Goal: Task Accomplishment & Management: Manage account settings

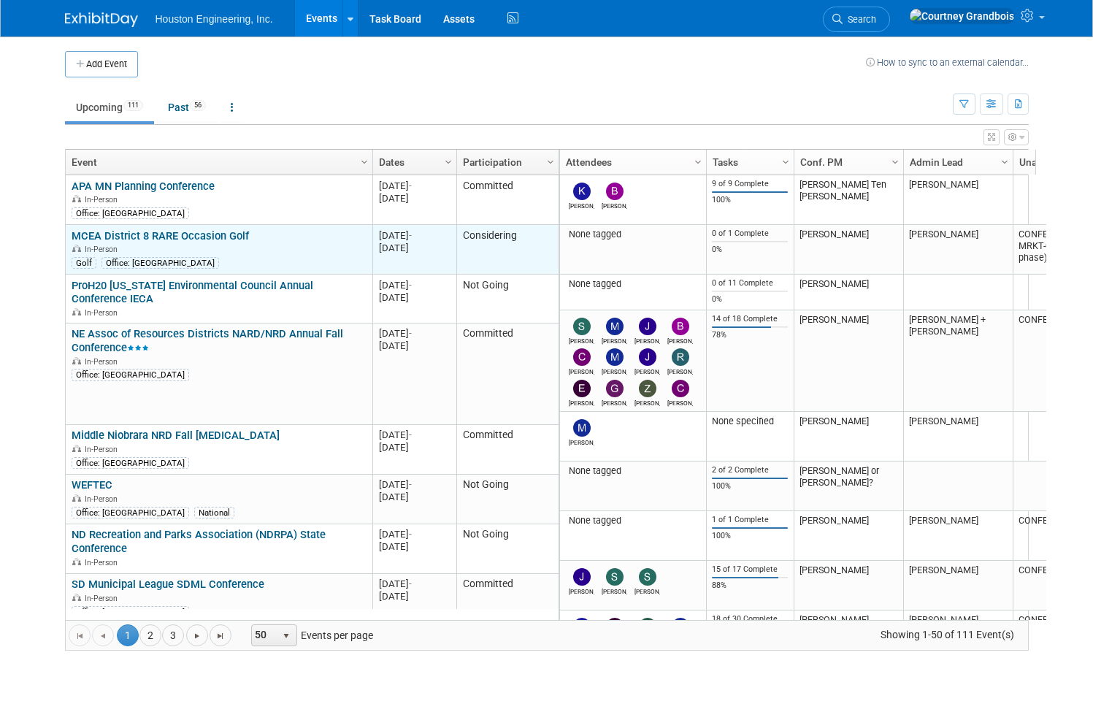
click at [153, 232] on link "MCEA District 8 RARE Occasion Golf" at bounding box center [160, 235] width 177 height 13
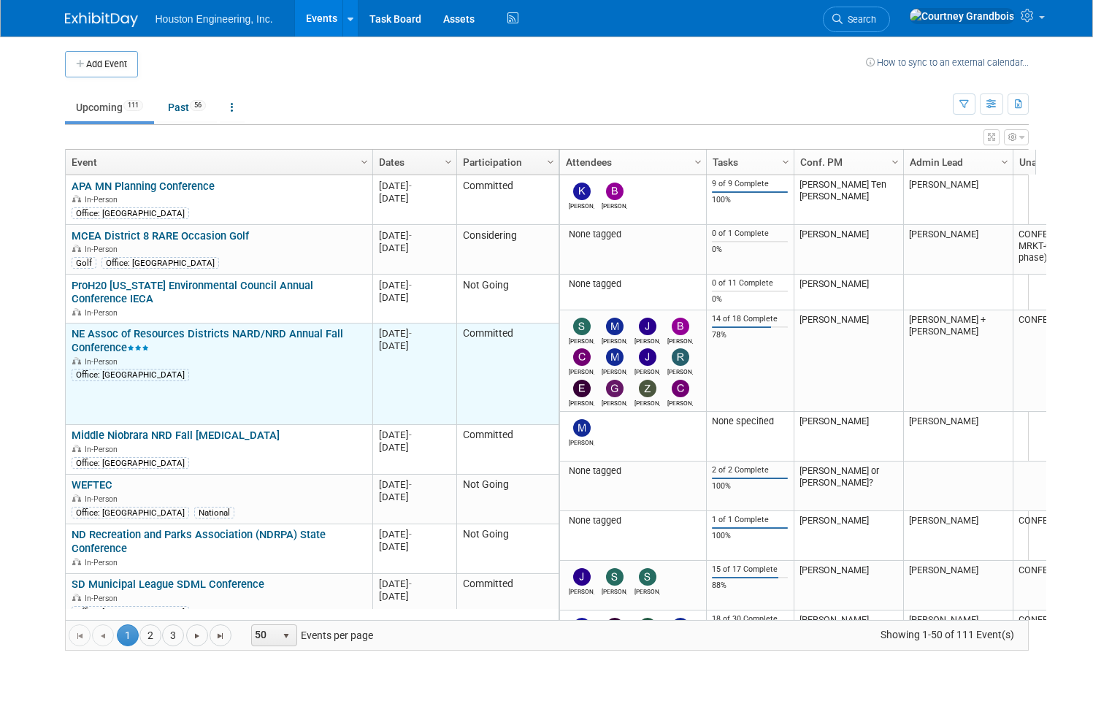
click at [198, 327] on link "NE Assoc of Resources Districts NARD/NRD Annual Fall Conference" at bounding box center [208, 340] width 272 height 27
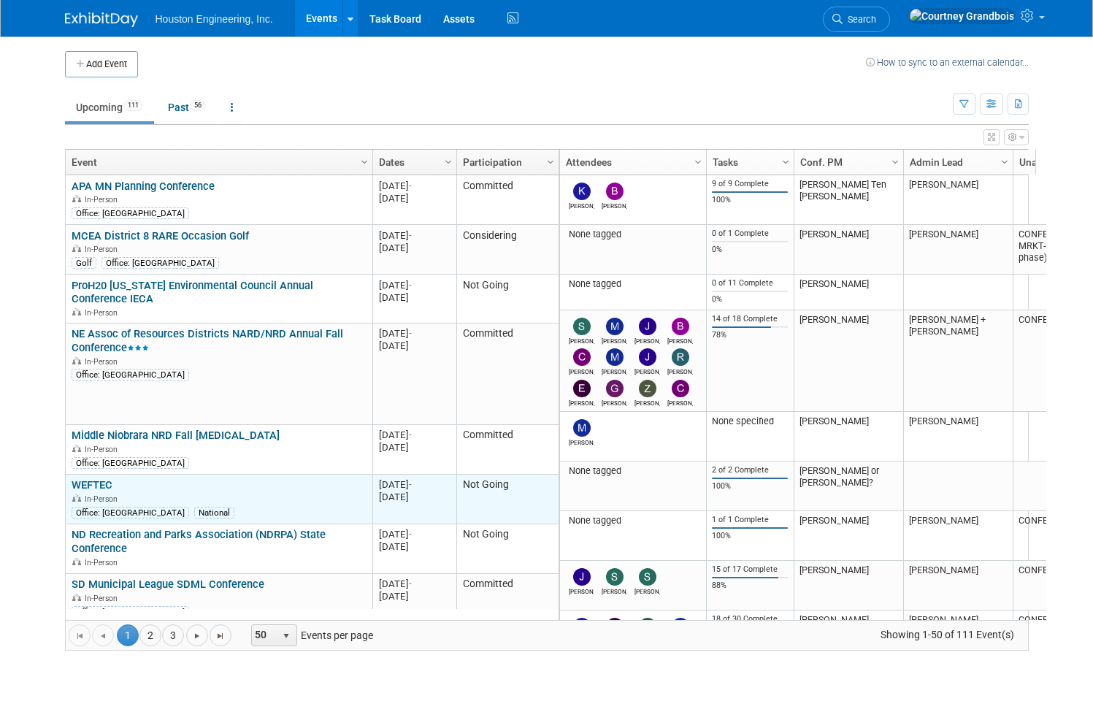
scroll to position [175, 0]
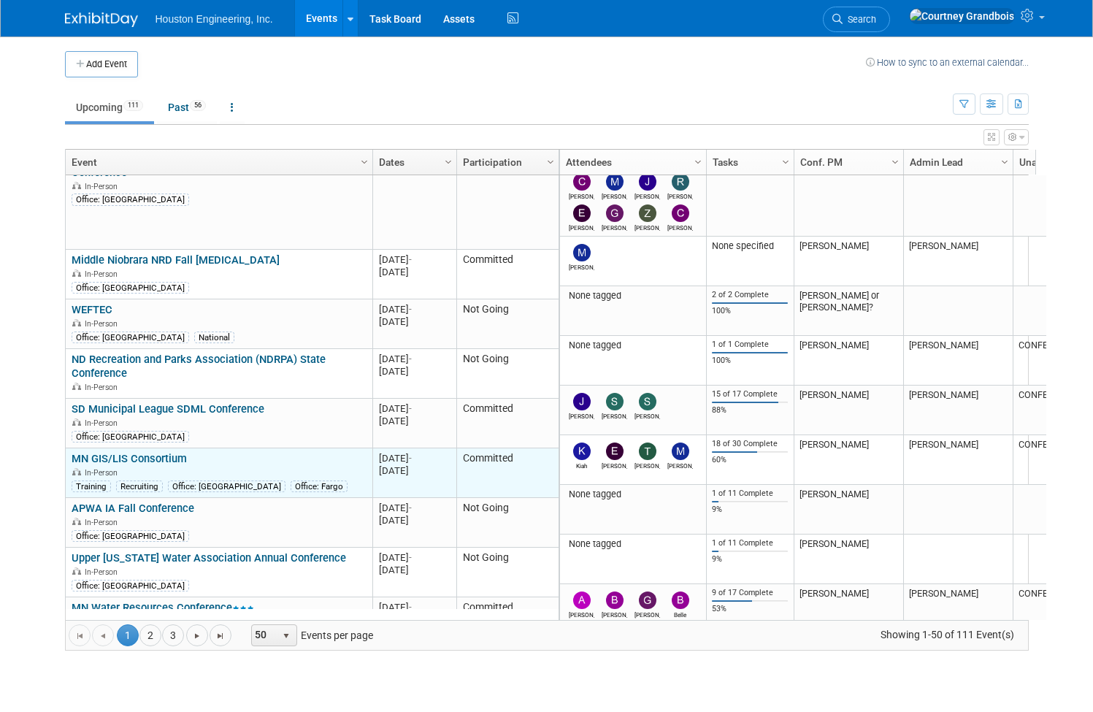
click at [155, 452] on link "MN GIS/LIS Consortium" at bounding box center [129, 458] width 115 height 13
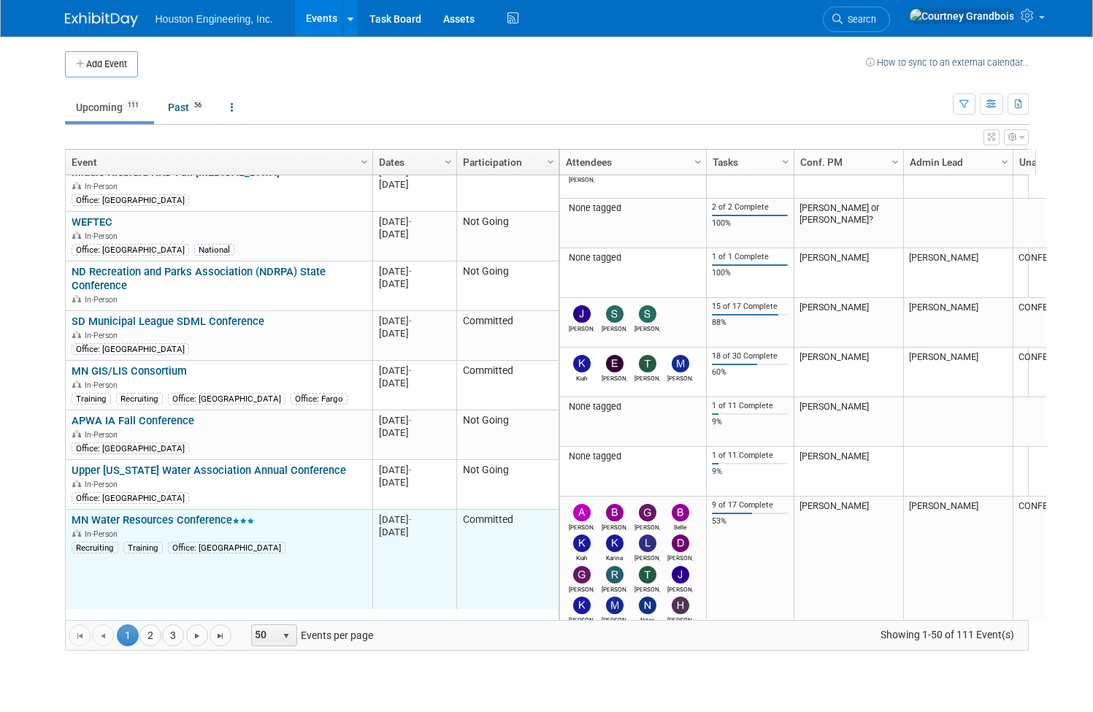
click at [161, 513] on link "MN Water Resources Conference" at bounding box center [163, 519] width 182 height 13
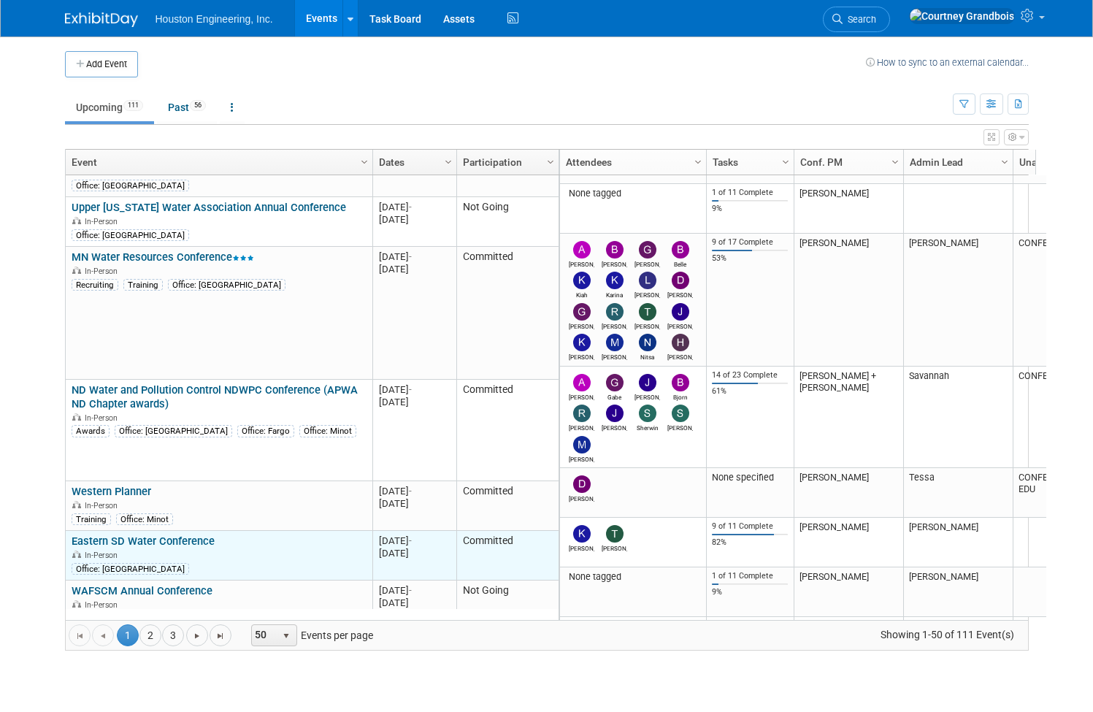
scroll to position [613, 0]
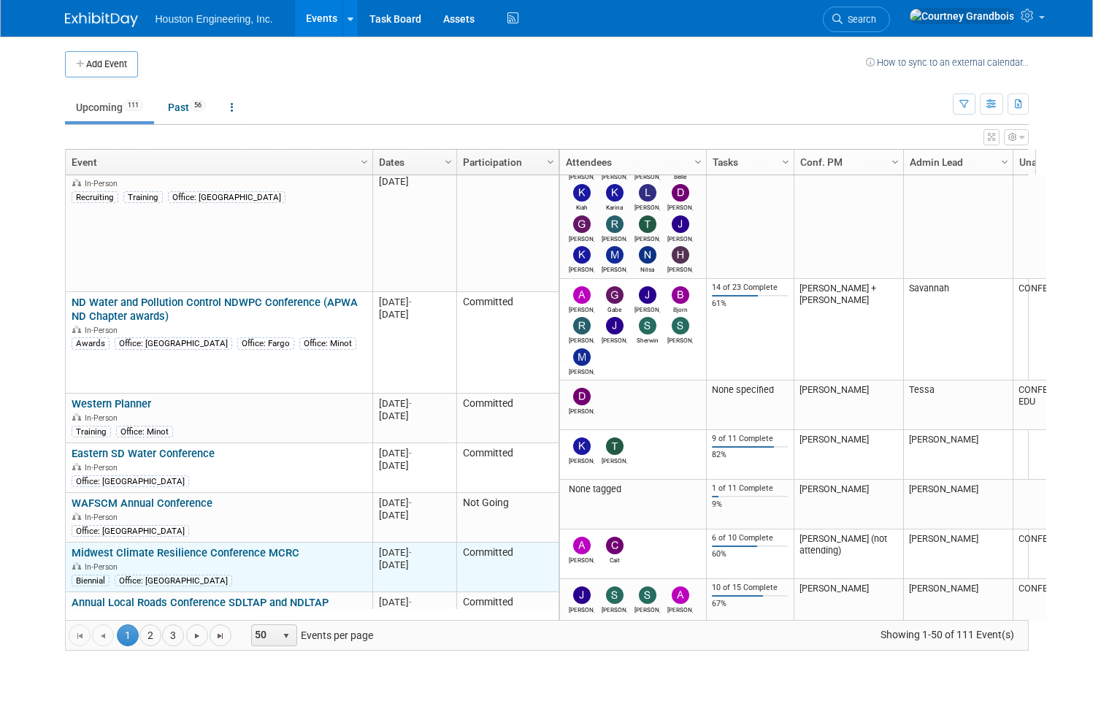
click at [191, 546] on link "Midwest Climate Resilience Conference MCRC" at bounding box center [186, 552] width 228 height 13
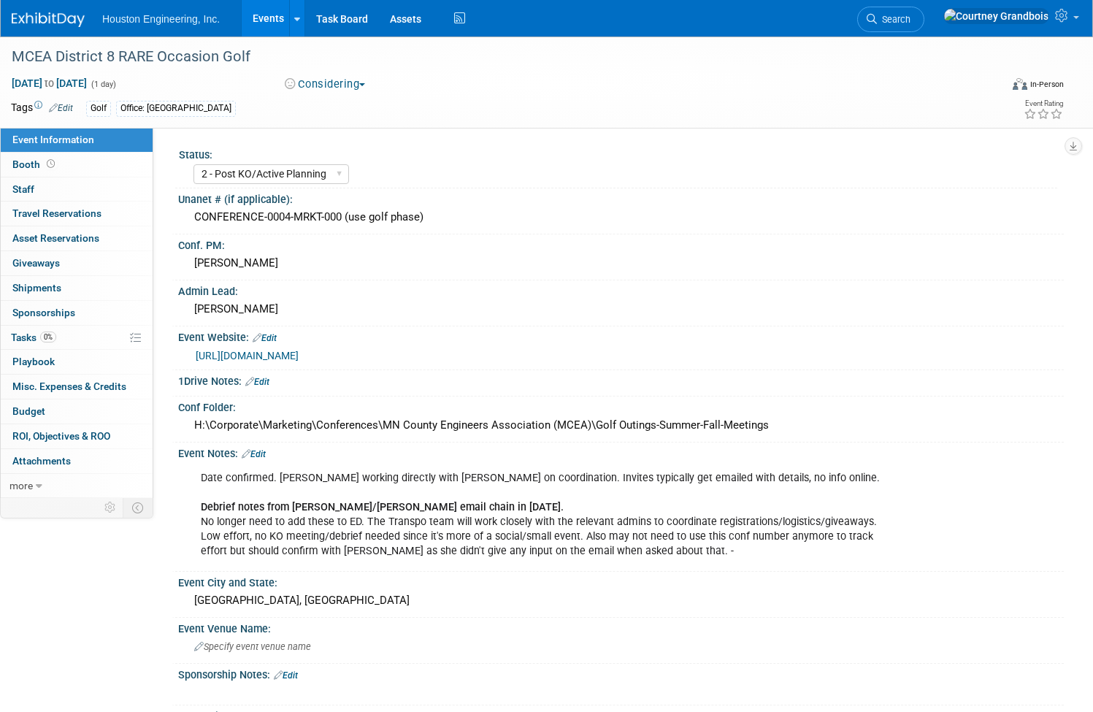
select select "2 - Post KO/Active Planning"
select select "No"
select select "Transportation"
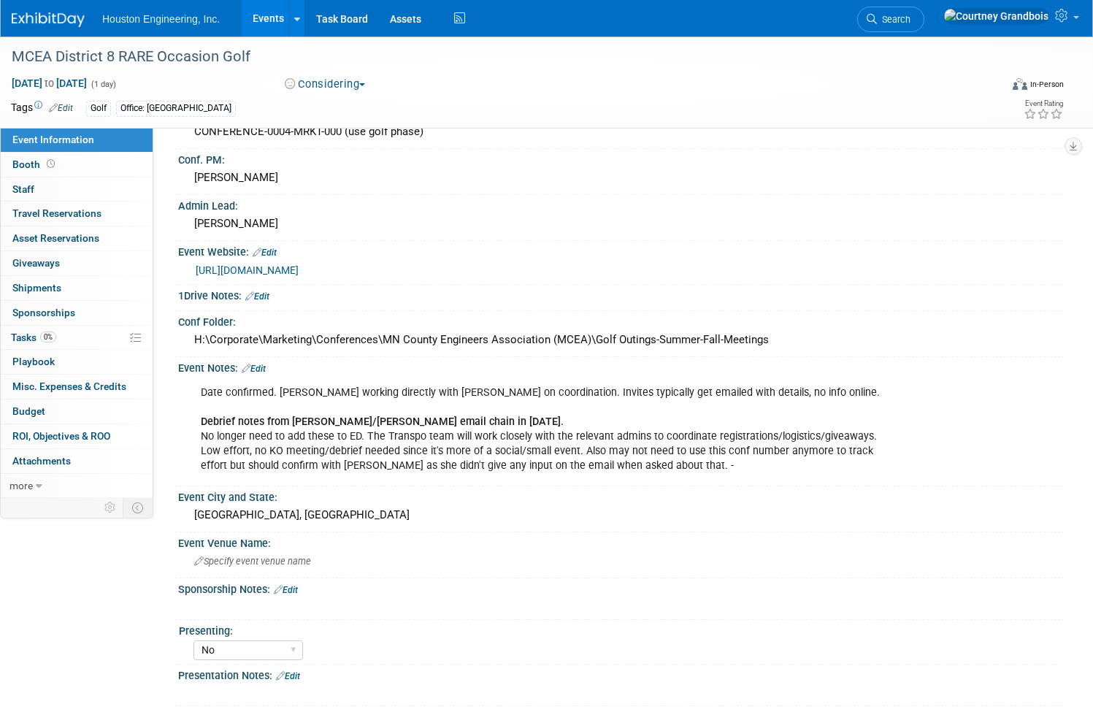
scroll to position [73, 0]
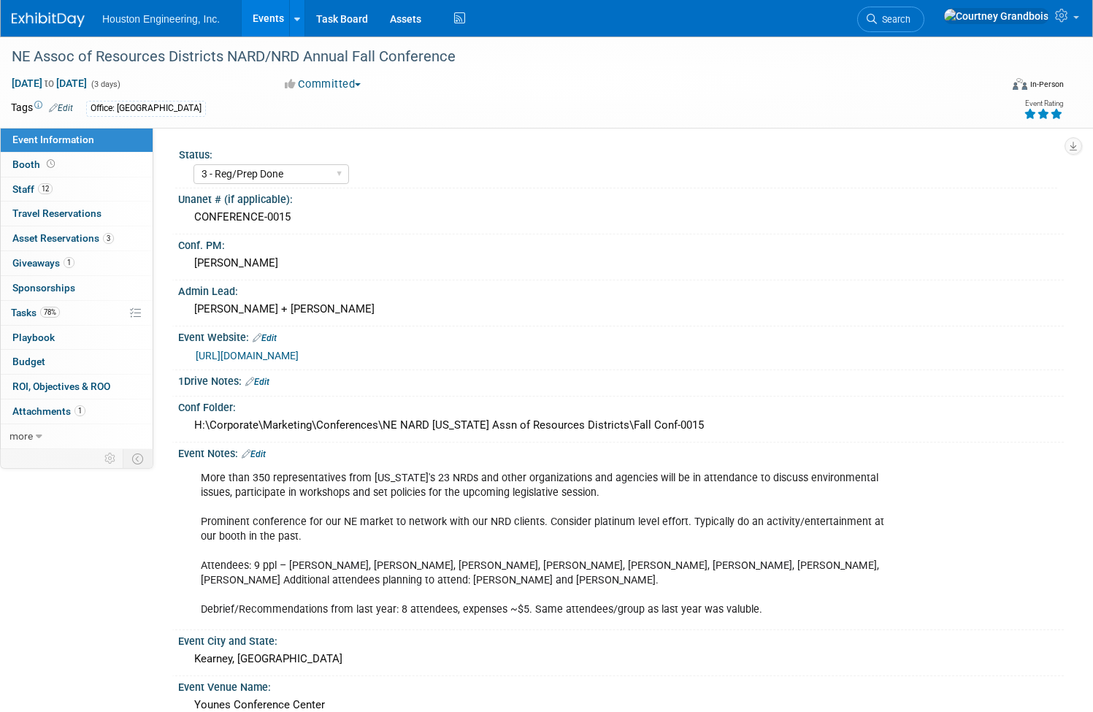
select select "3 - Reg/Prep Done"
select select "Pending"
select select "Water Resources"
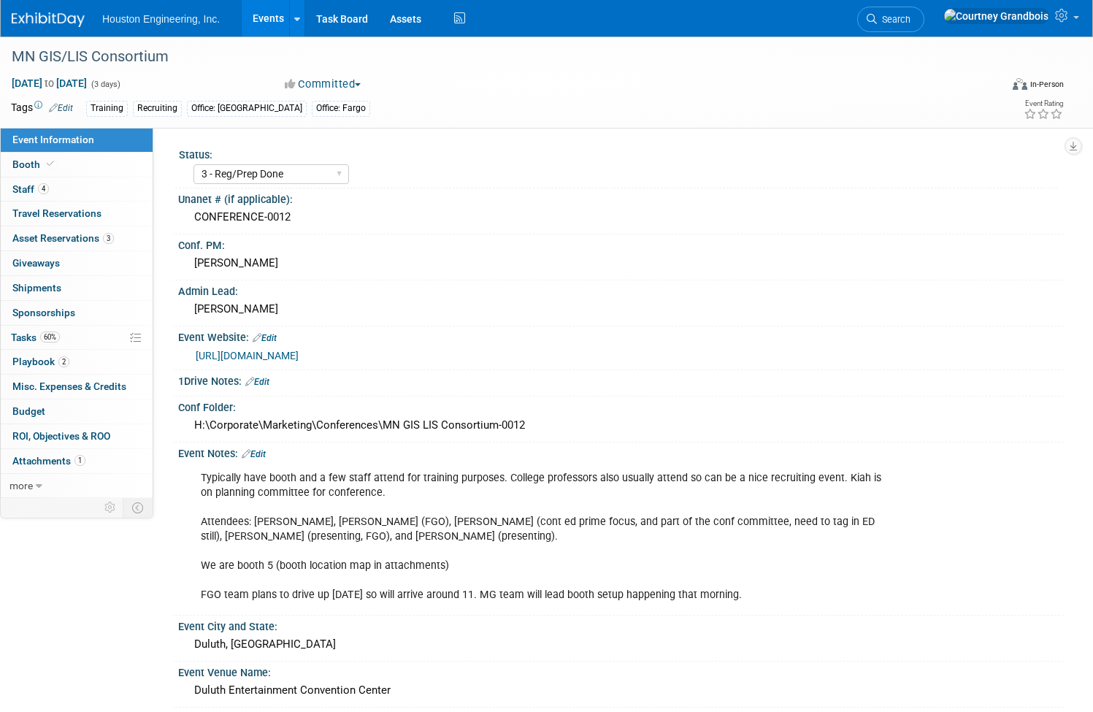
select select "3 - Reg/Prep Done"
select select "Yes"
select select "Geo. Technology"
click at [60, 334] on span "Tasks 60%" at bounding box center [35, 337] width 49 height 12
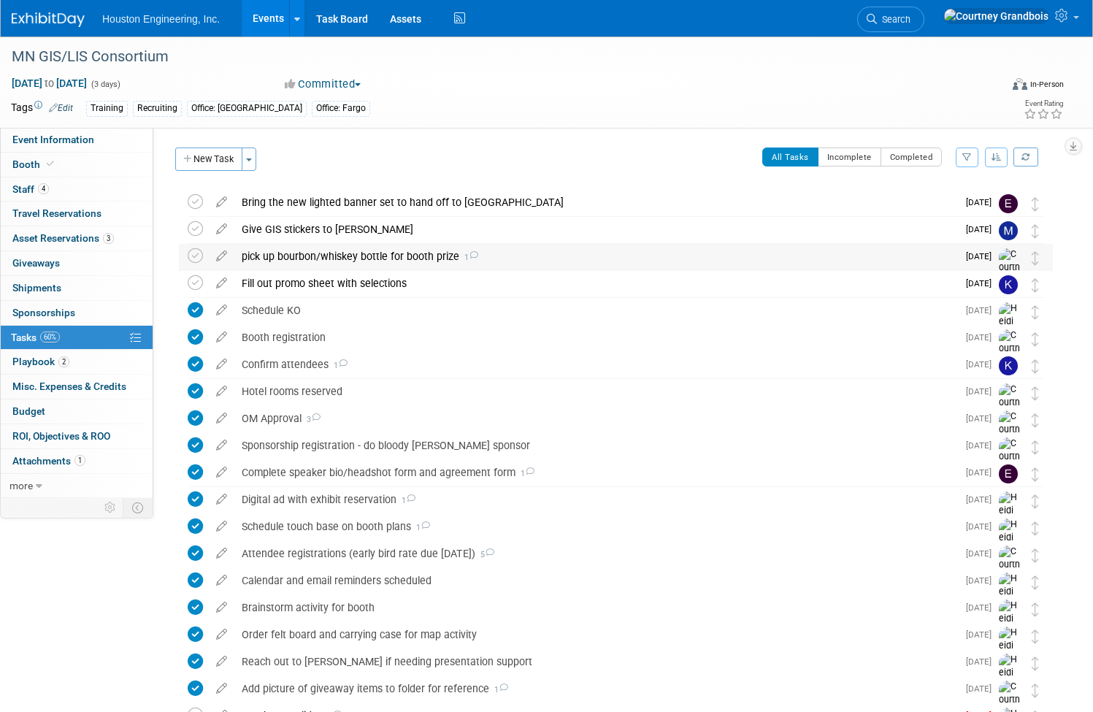
click at [377, 257] on div "pick up bourbon/whiskey bottle for booth prize 1" at bounding box center [595, 256] width 723 height 25
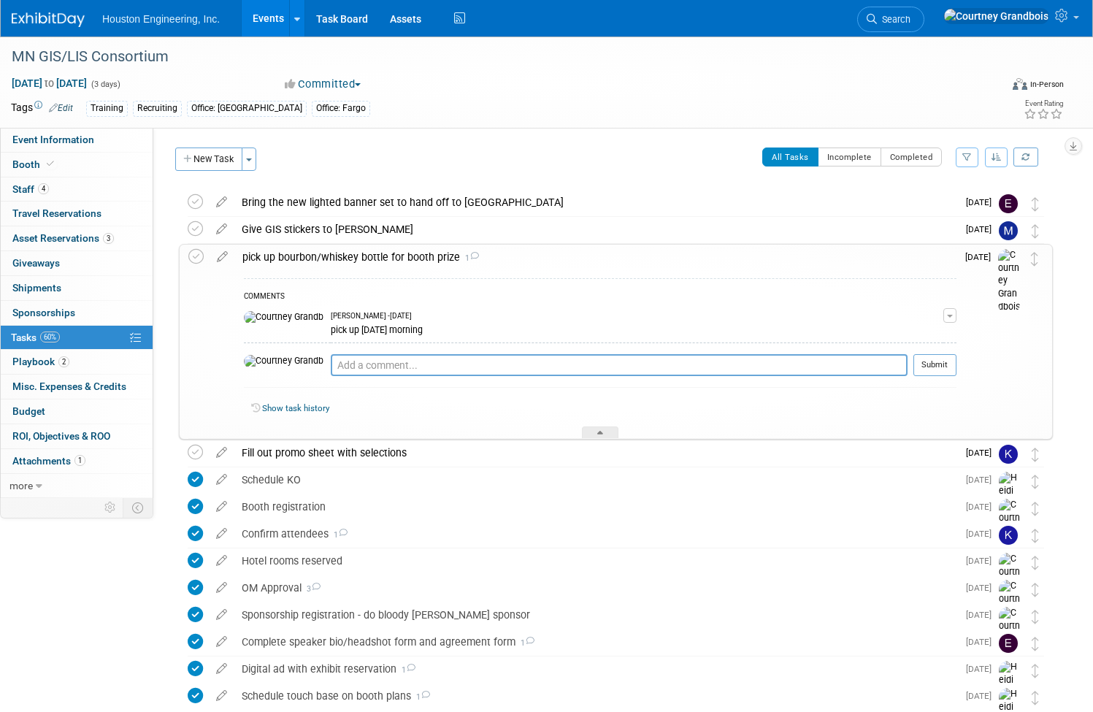
click at [377, 257] on div "pick up bourbon/whiskey bottle for booth prize 1" at bounding box center [595, 257] width 721 height 25
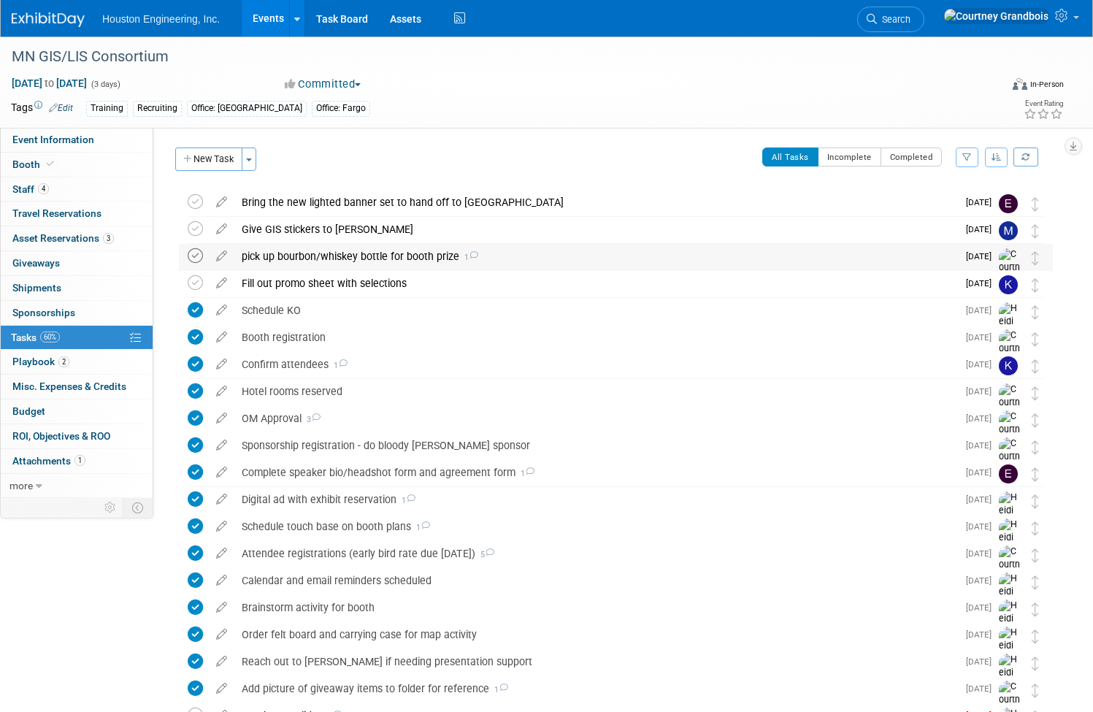
click at [203, 253] on icon at bounding box center [195, 255] width 15 height 15
click at [453, 271] on div "Fill out promo sheet with selections" at bounding box center [595, 283] width 723 height 25
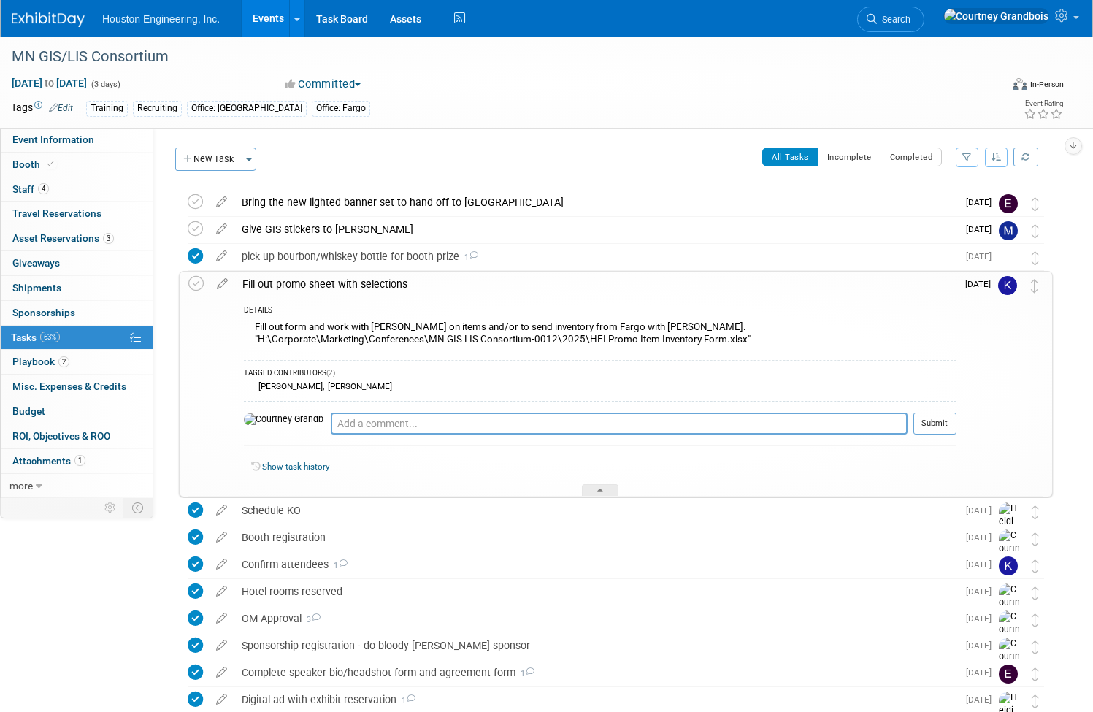
click at [447, 280] on div "Fill out promo sheet with selections" at bounding box center [595, 284] width 721 height 25
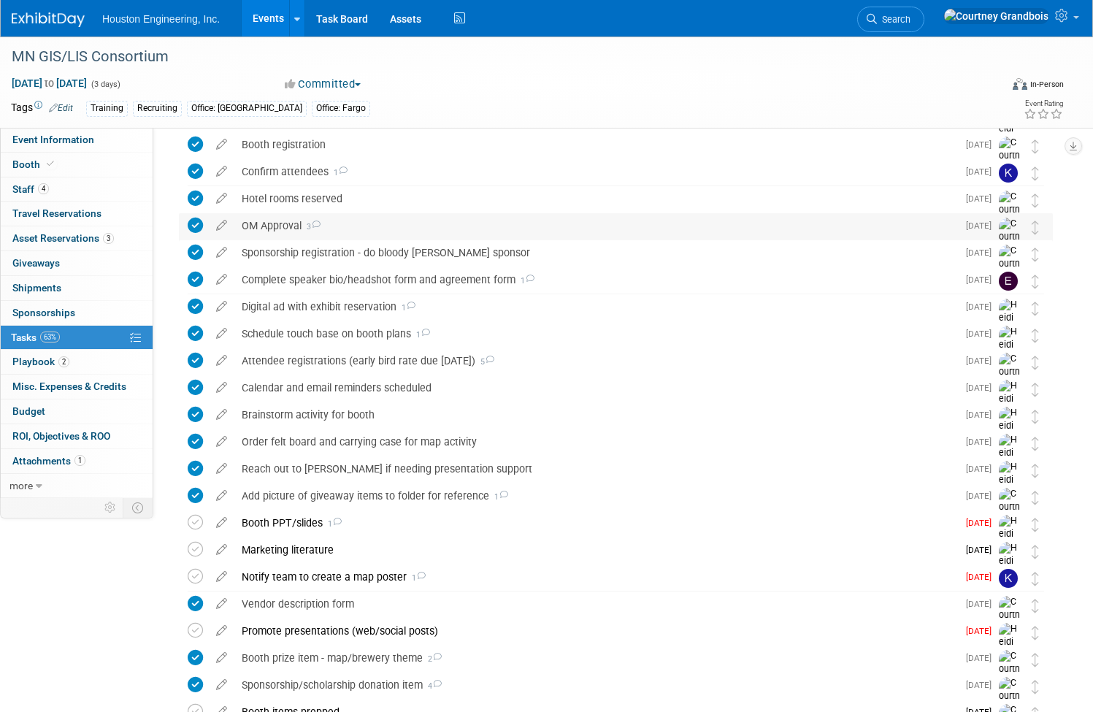
scroll to position [219, 0]
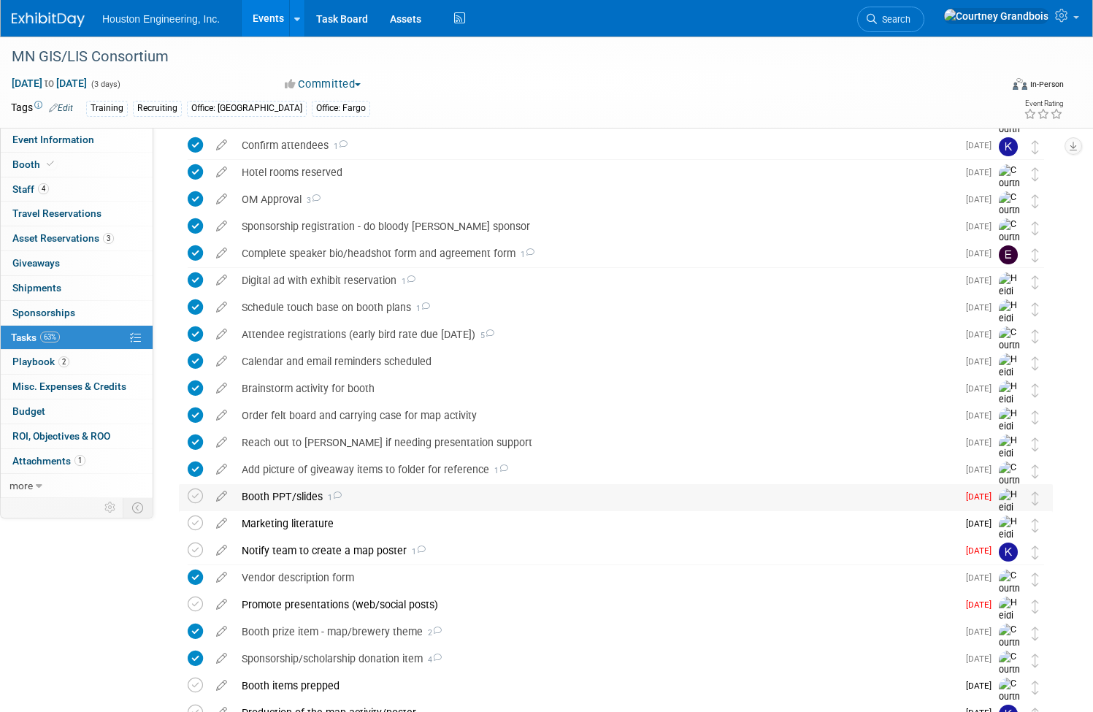
click at [421, 501] on div "Booth PPT/slides 1" at bounding box center [595, 496] width 723 height 25
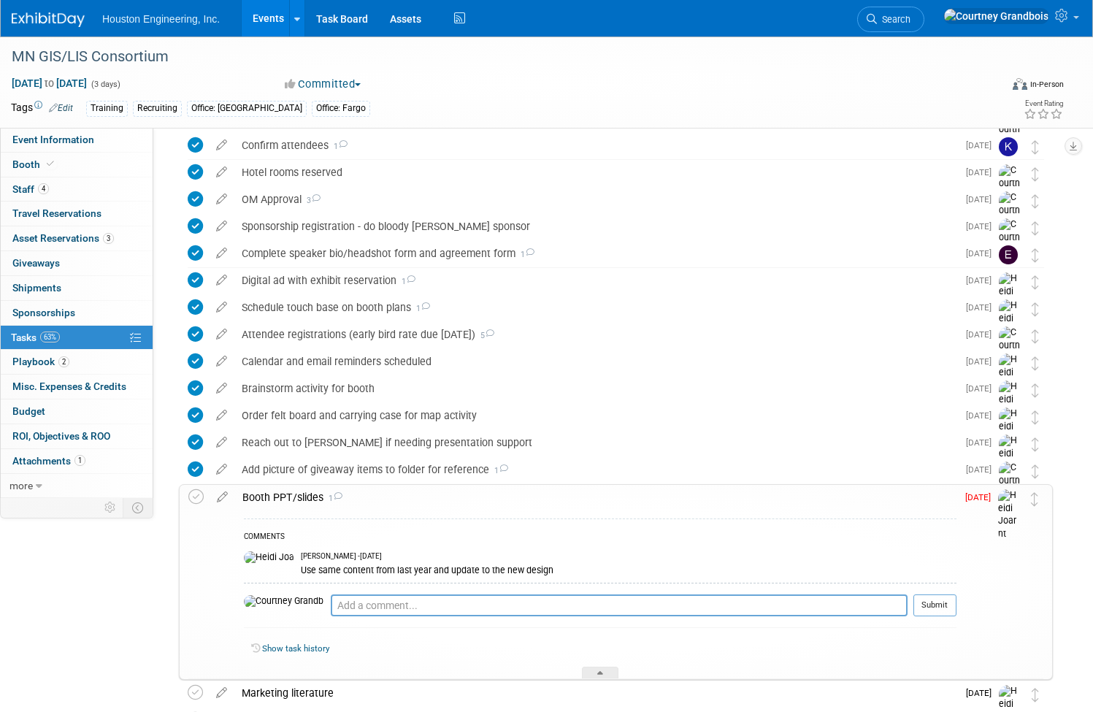
click at [421, 501] on div "Booth PPT/slides 1" at bounding box center [595, 497] width 721 height 25
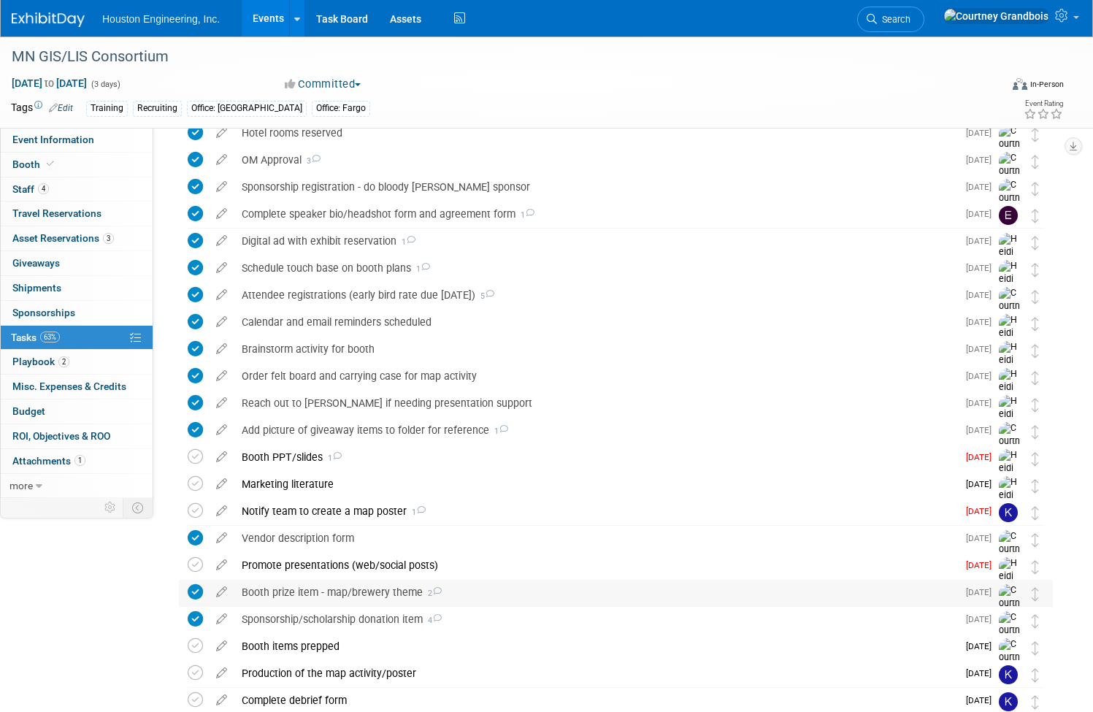
scroll to position [292, 0]
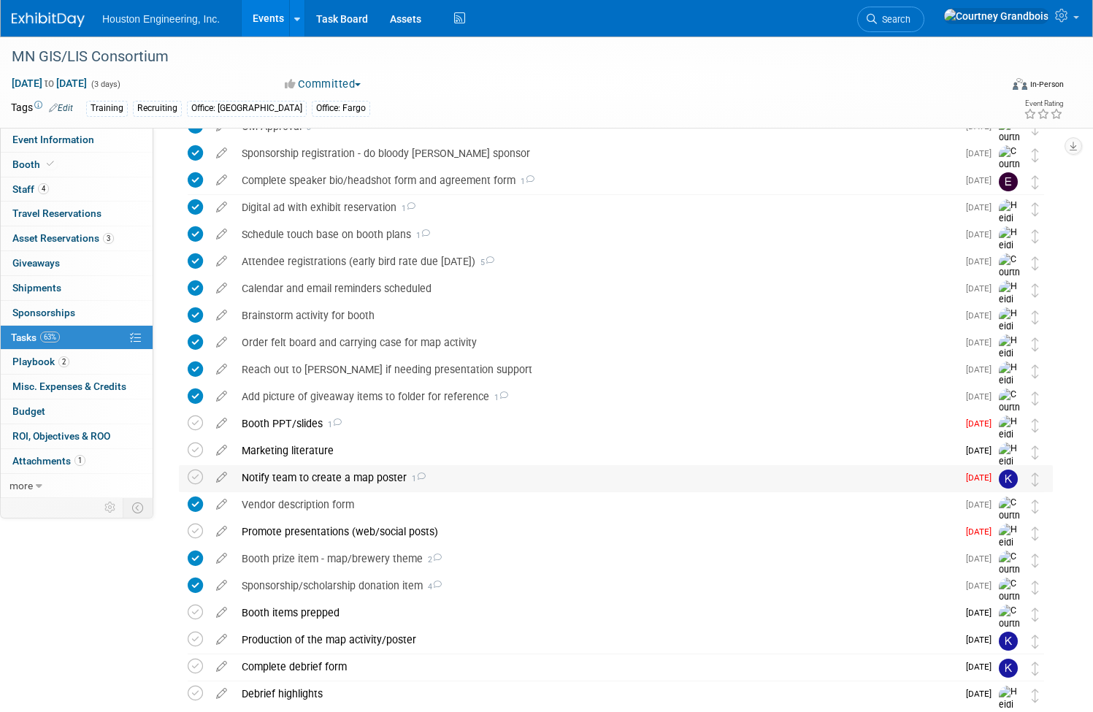
click at [415, 473] on div "Notify team to create a map poster 1" at bounding box center [595, 477] width 723 height 25
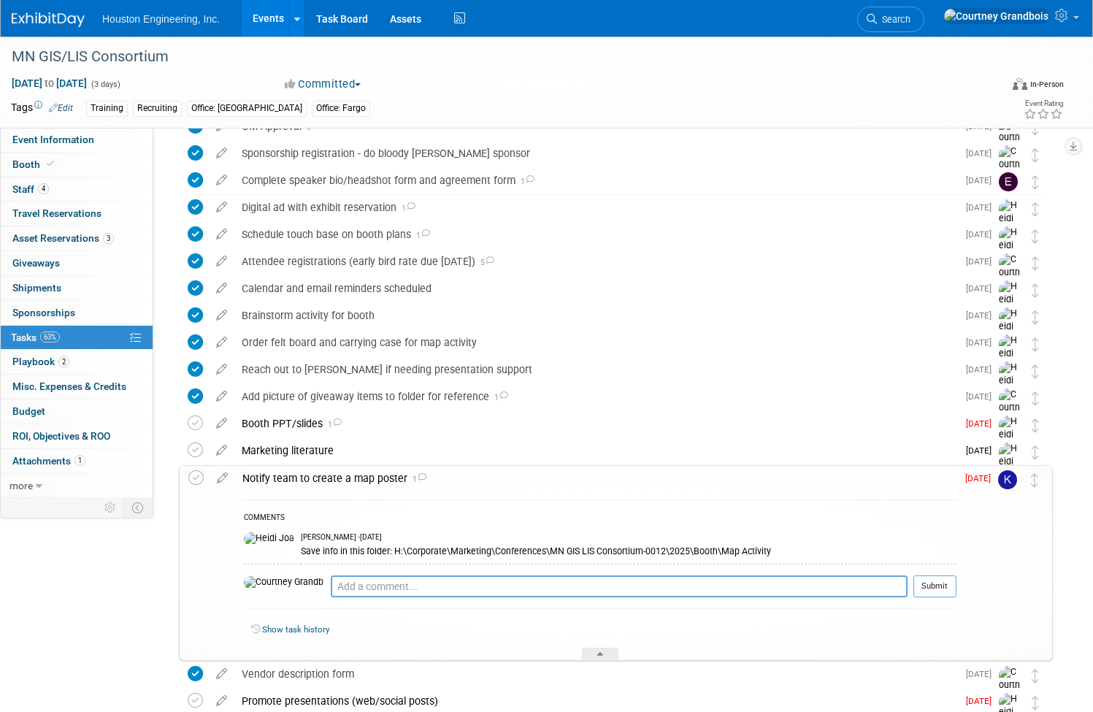
click at [418, 474] on div "Notify team to create a map poster 1" at bounding box center [595, 478] width 721 height 25
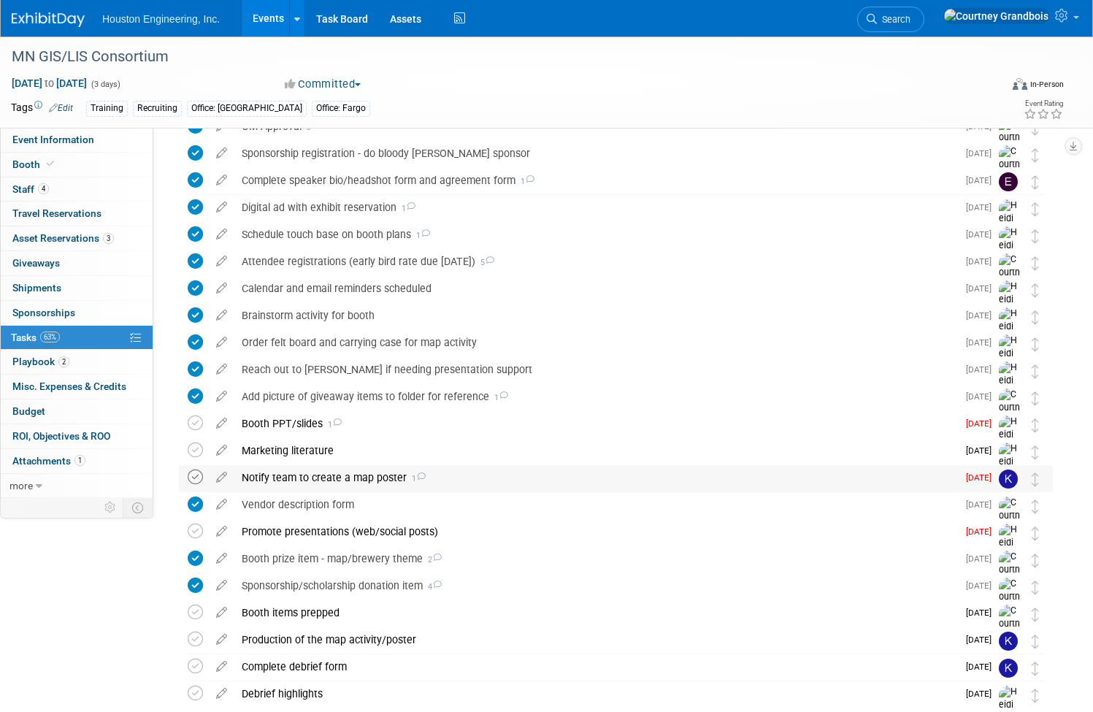
click at [203, 478] on icon at bounding box center [195, 476] width 15 height 15
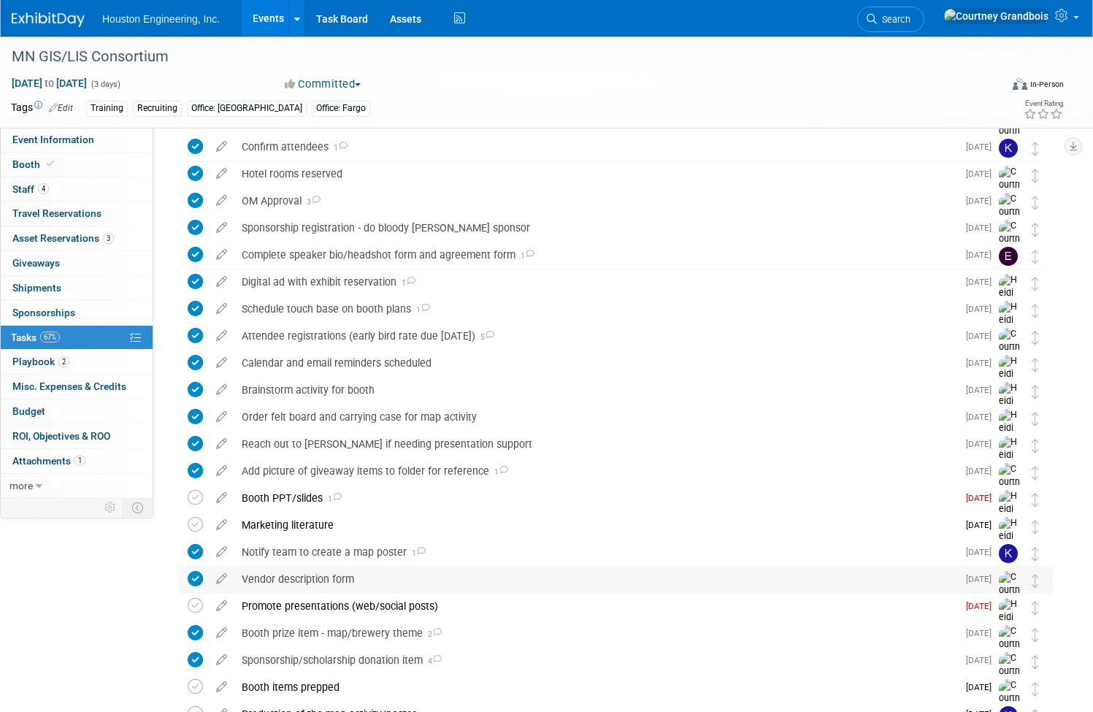
scroll to position [0, 0]
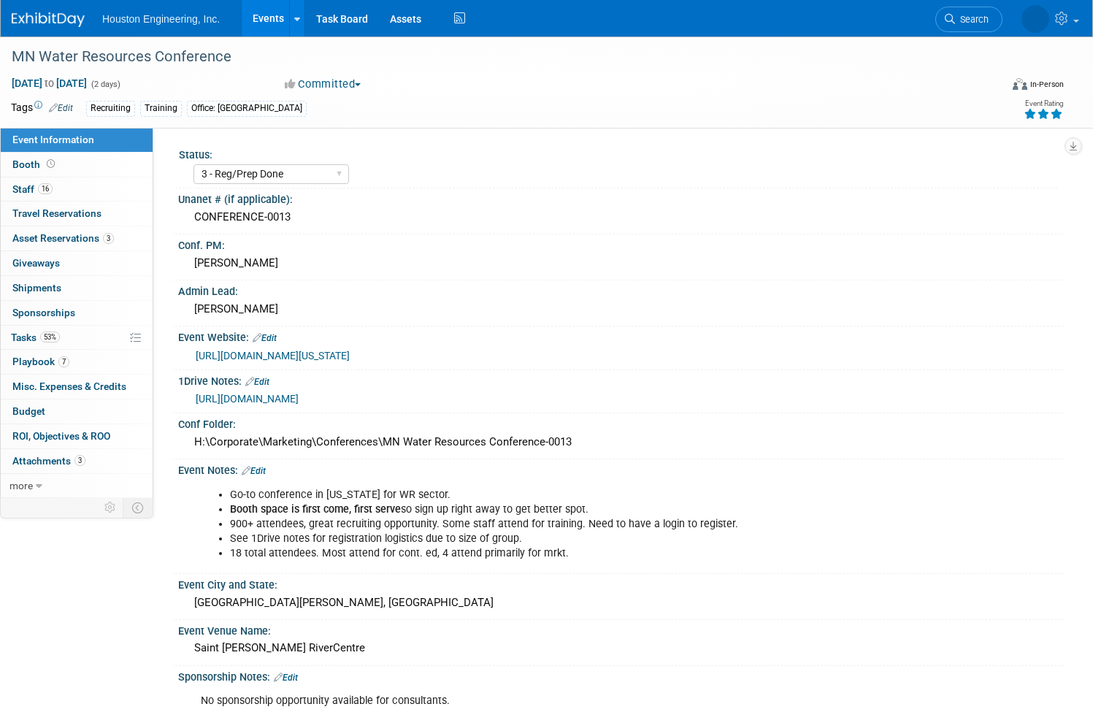
select select "3 - Reg/Prep Done"
select select "Yes"
select select "No"
select select "Water Resources"
click at [114, 191] on link "16 Staff 16" at bounding box center [77, 189] width 152 height 24
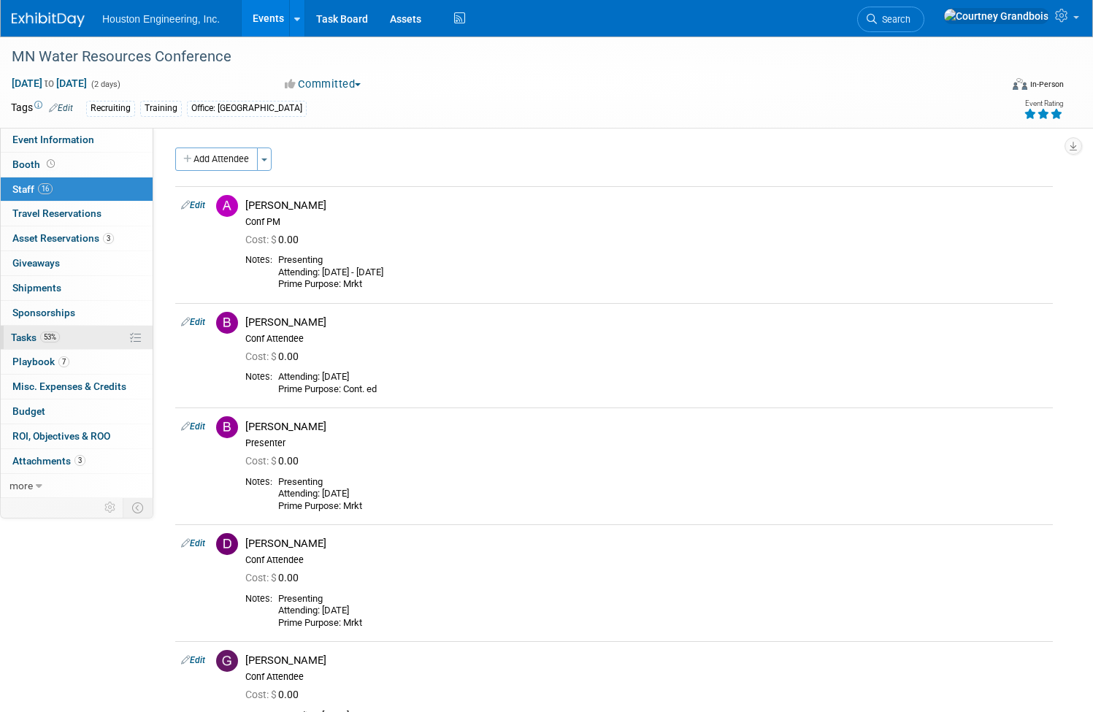
click at [60, 340] on span "Tasks 53%" at bounding box center [35, 337] width 49 height 12
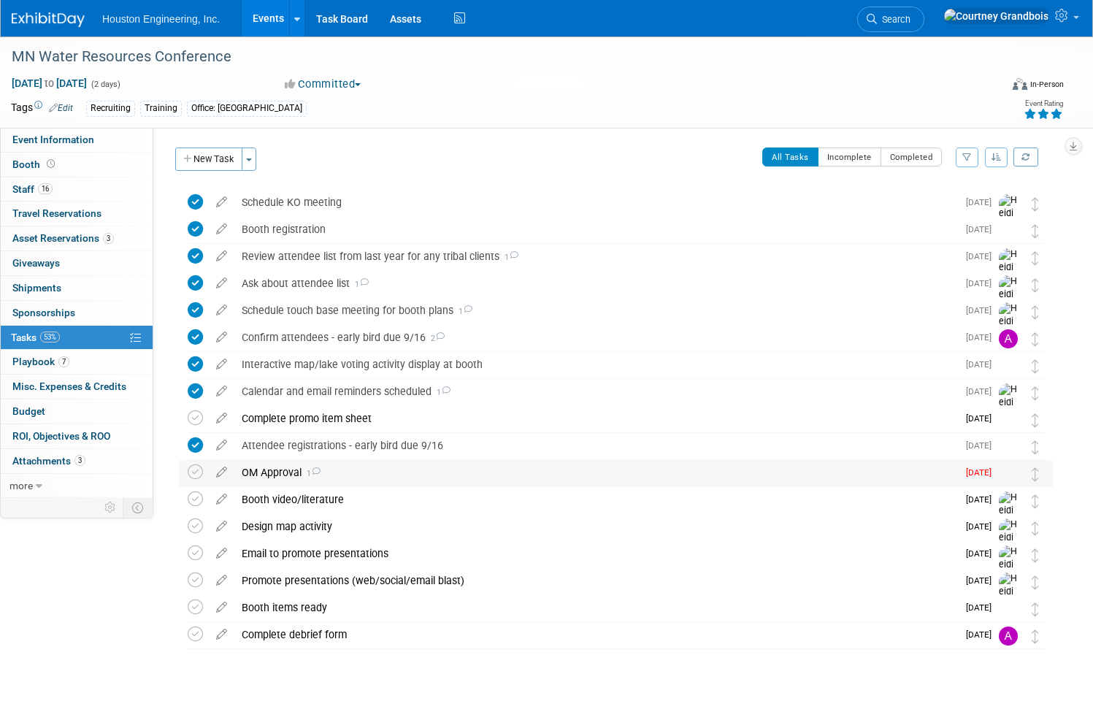
click at [399, 472] on div "OM Approval 1" at bounding box center [595, 472] width 723 height 25
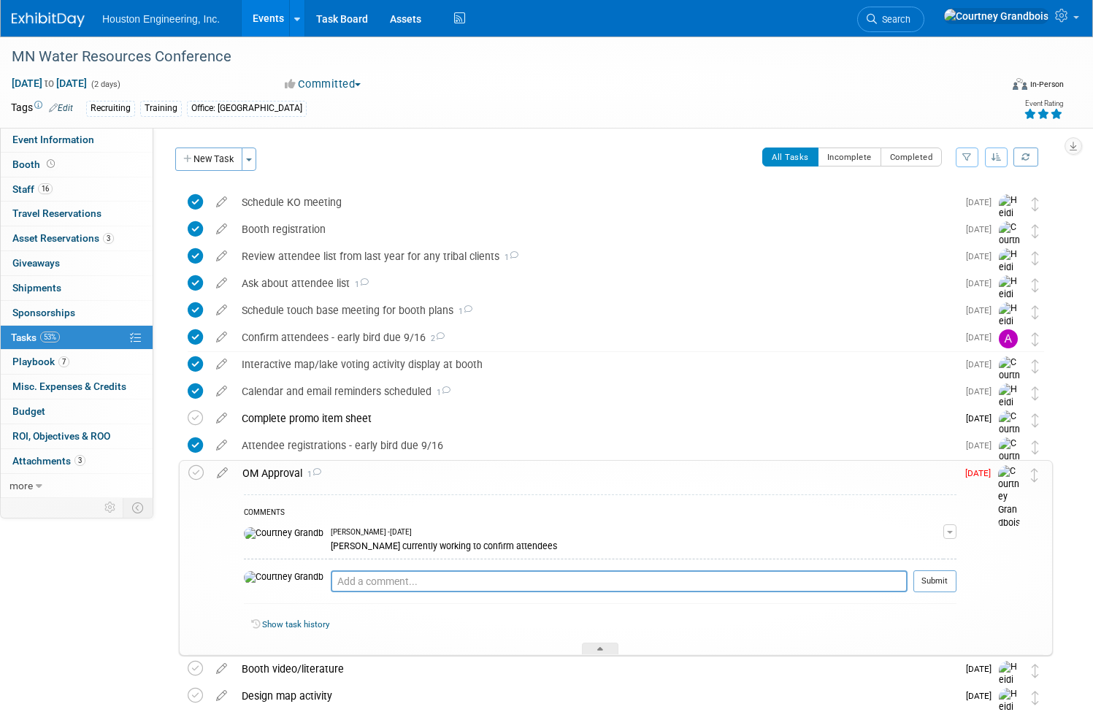
click at [399, 472] on div "OM Approval 1" at bounding box center [595, 473] width 721 height 25
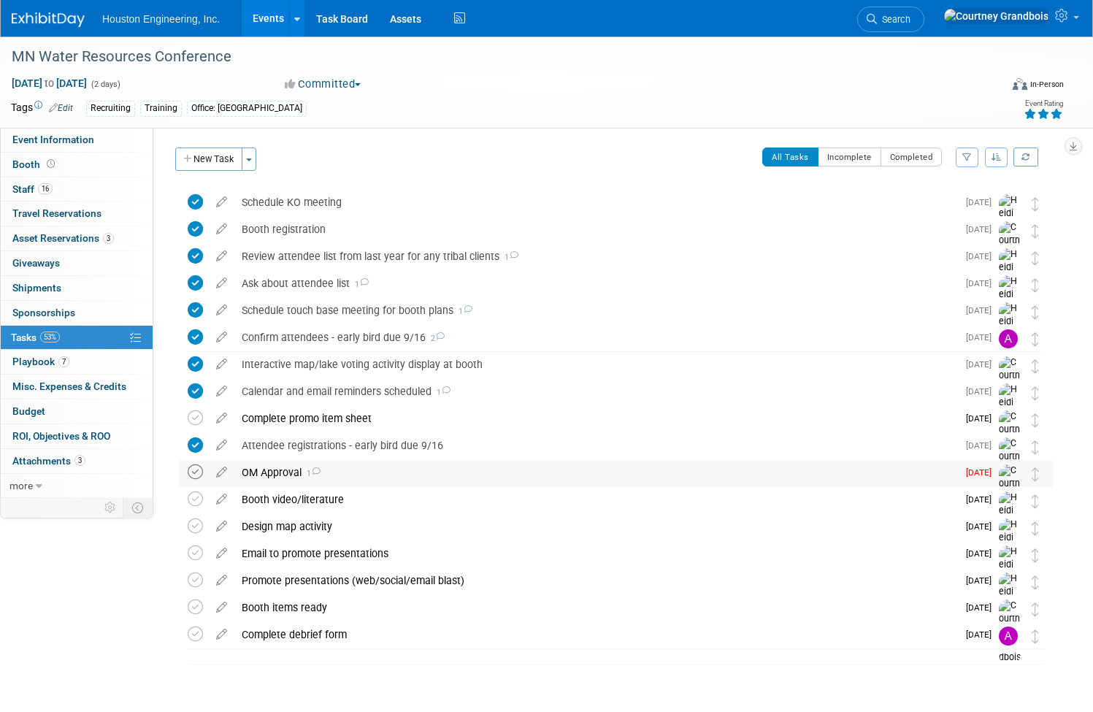
click at [203, 469] on icon at bounding box center [195, 471] width 15 height 15
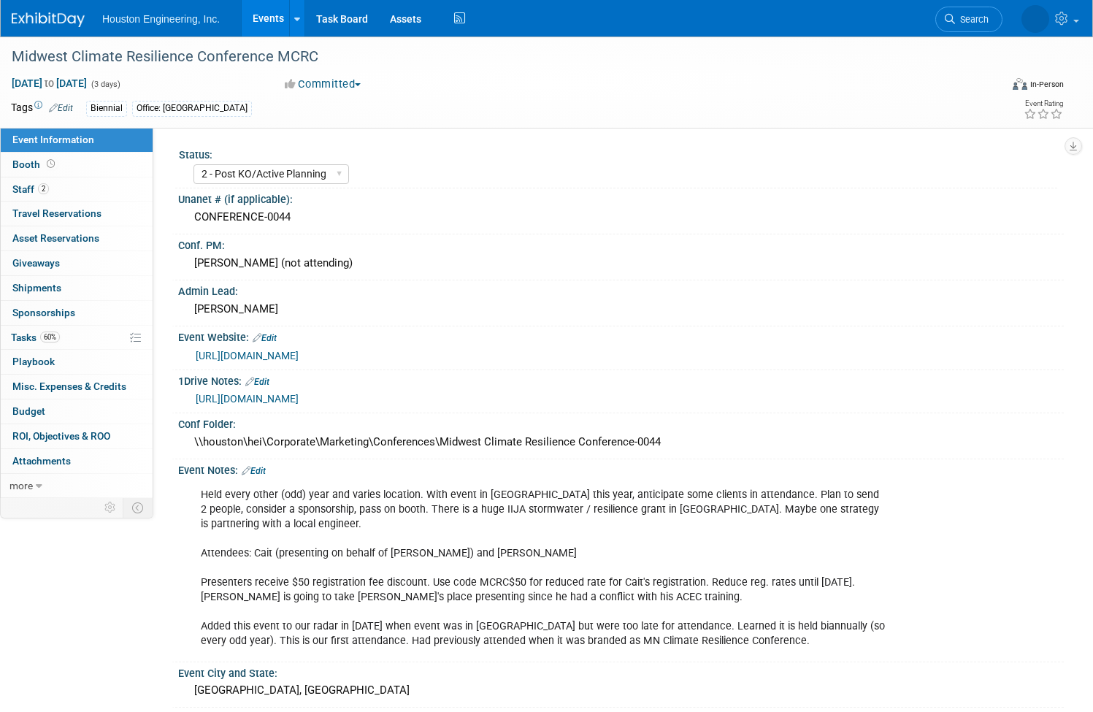
select select "2 - Post KO/Active Planning"
select select "Yes"
select select "Environmental"
click at [60, 342] on span "Tasks 60%" at bounding box center [35, 337] width 49 height 12
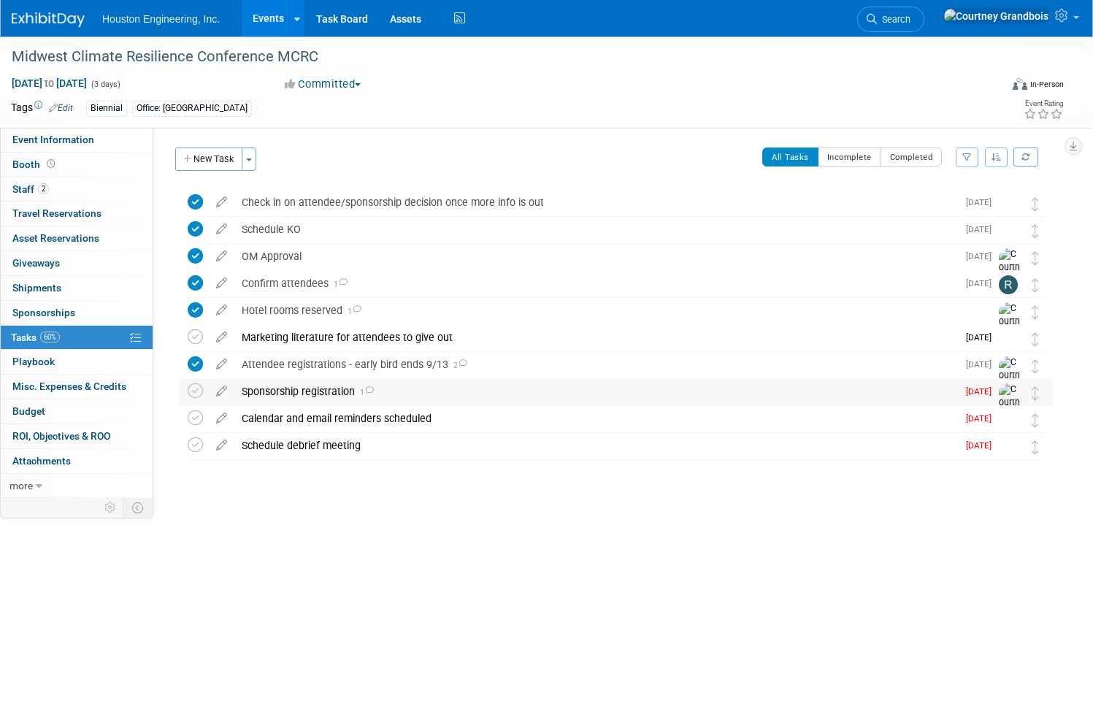
click at [368, 390] on div "Sponsorship registration 1" at bounding box center [595, 391] width 723 height 25
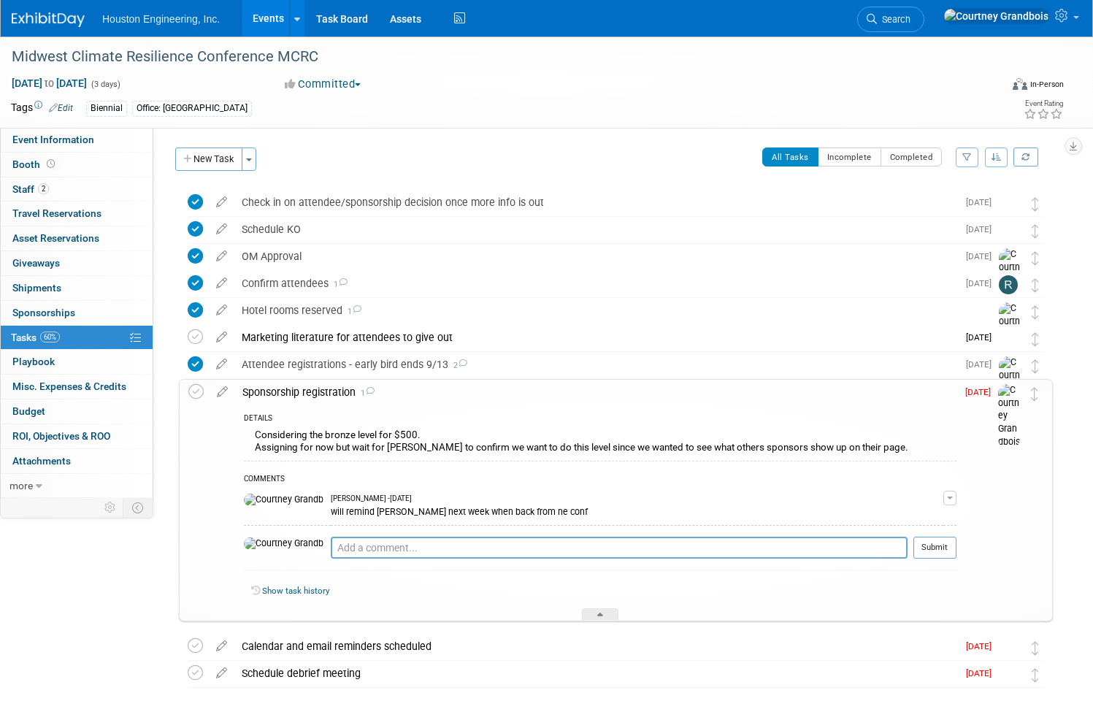
click at [391, 404] on div "Sponsorship registration 1" at bounding box center [595, 392] width 721 height 25
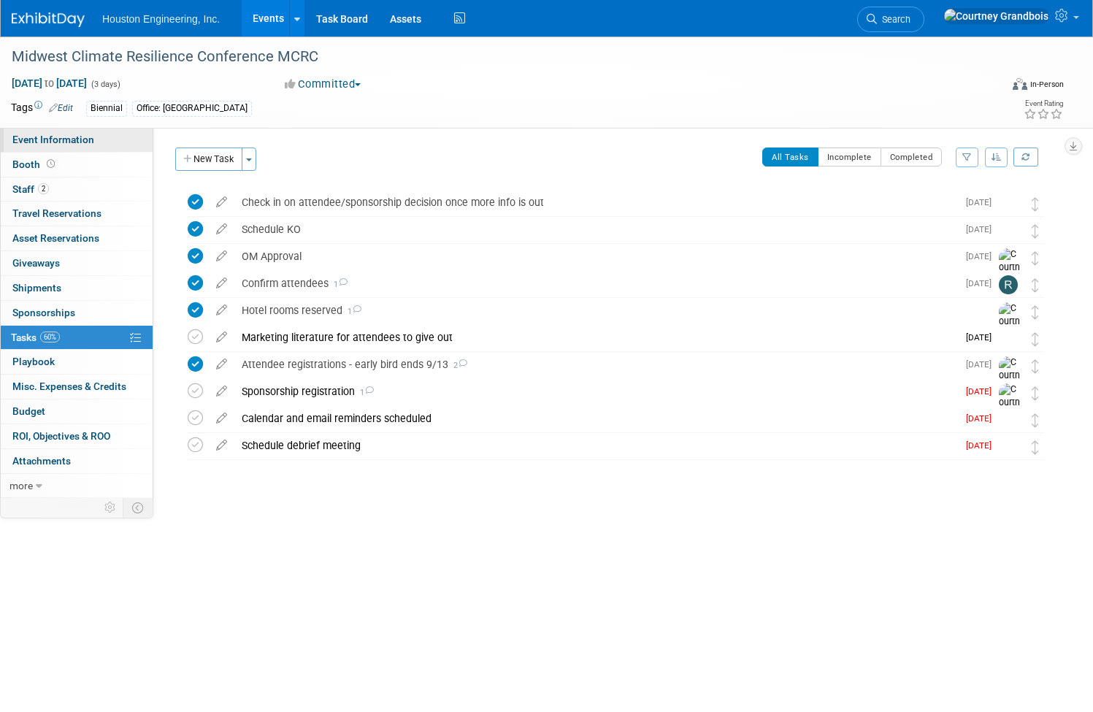
click at [94, 141] on span "Event Information" at bounding box center [53, 140] width 82 height 12
select select "2 - Post KO/Active Planning"
select select "Yes"
select select "Environmental"
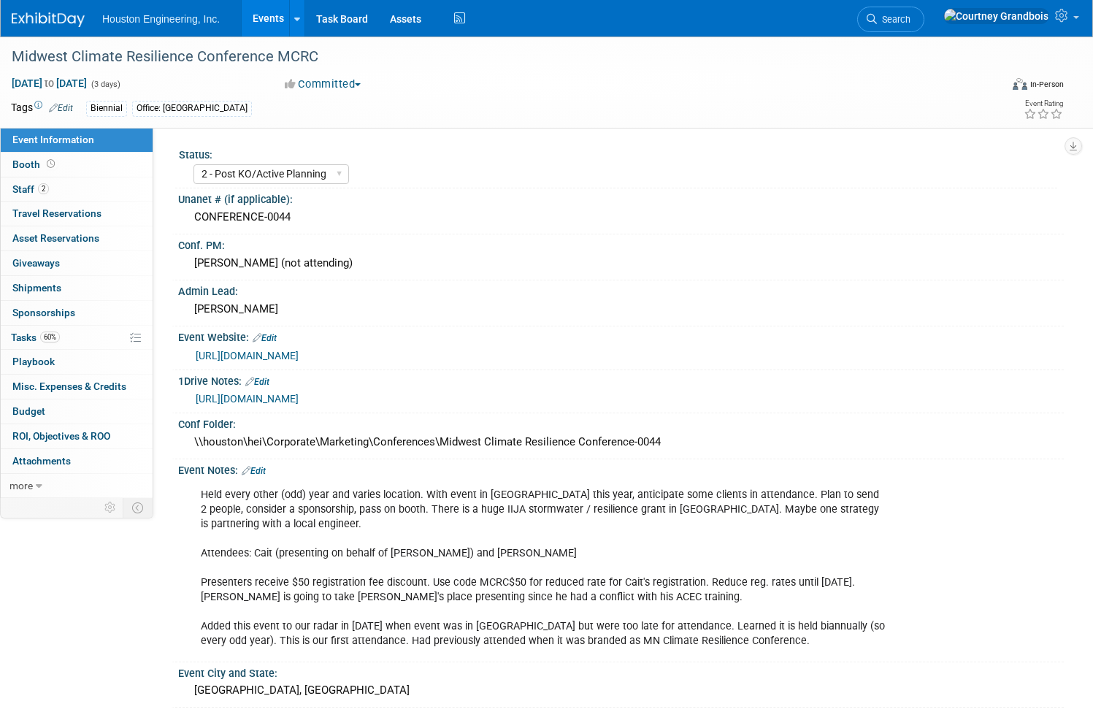
click at [299, 353] on link "[URL][DOMAIN_NAME]" at bounding box center [247, 356] width 103 height 12
click at [60, 334] on span "Tasks 60%" at bounding box center [35, 337] width 49 height 12
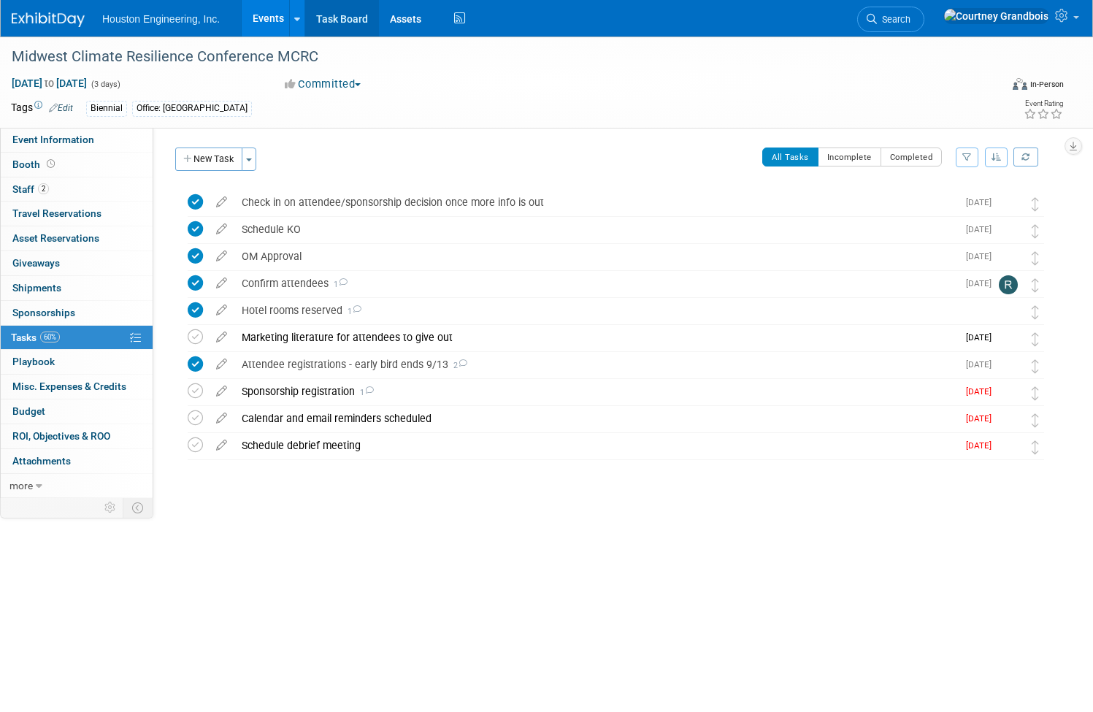
click at [369, 16] on link "Task Board" at bounding box center [342, 18] width 74 height 36
